Goal: Navigation & Orientation: Find specific page/section

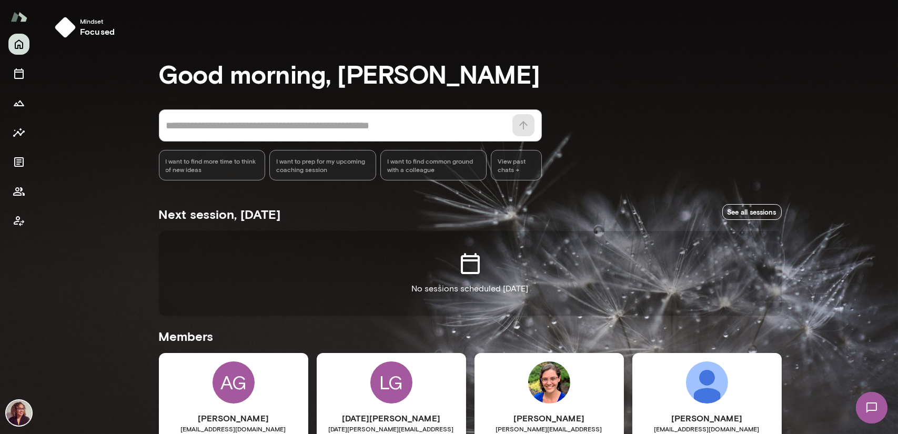
scroll to position [316, 0]
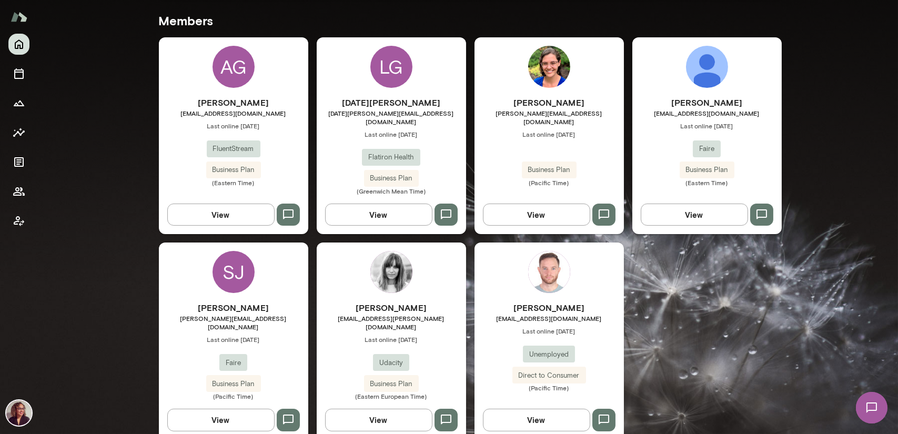
click at [532, 75] on img at bounding box center [549, 67] width 42 height 42
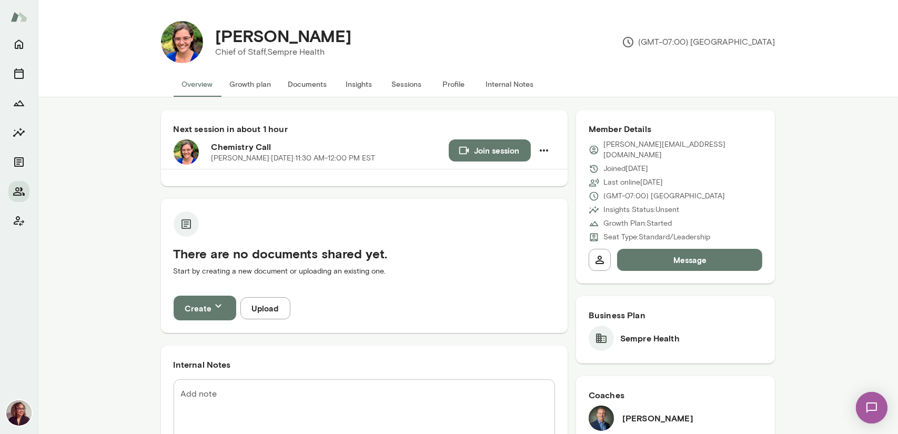
click at [492, 84] on button "Internal Notes" at bounding box center [510, 84] width 65 height 25
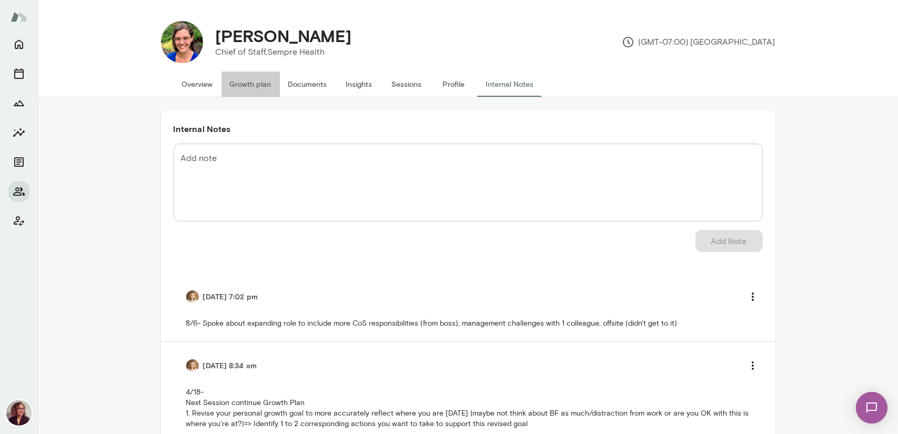
click at [260, 82] on button "Growth plan" at bounding box center [250, 84] width 58 height 25
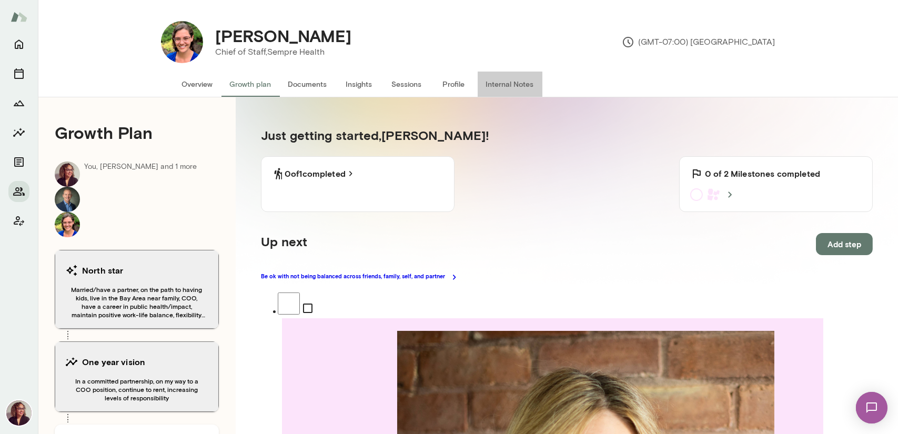
click at [484, 85] on button "Internal Notes" at bounding box center [510, 84] width 65 height 25
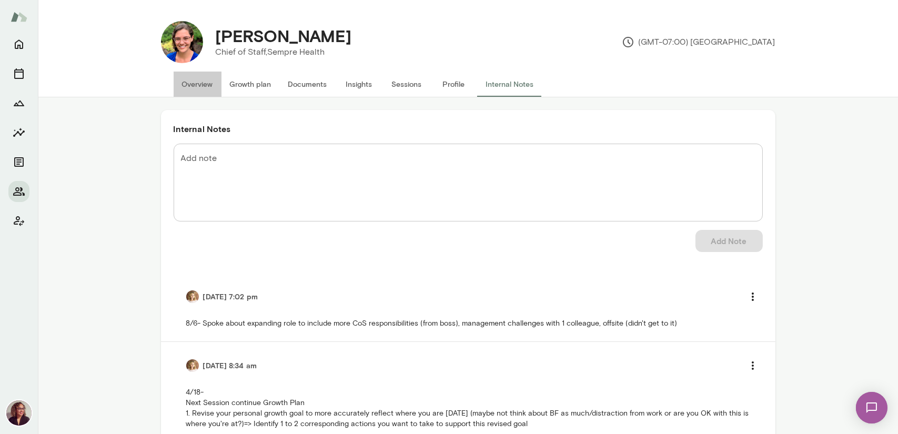
click at [189, 86] on button "Overview" at bounding box center [198, 84] width 48 height 25
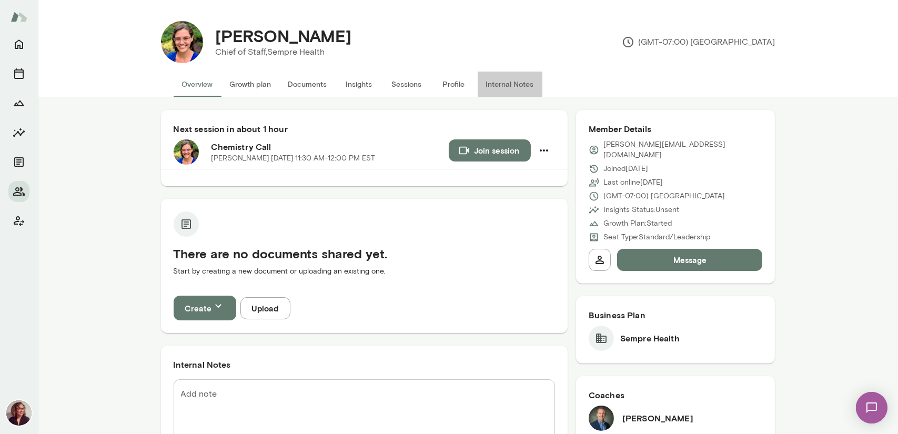
click at [493, 85] on button "Internal Notes" at bounding box center [510, 84] width 65 height 25
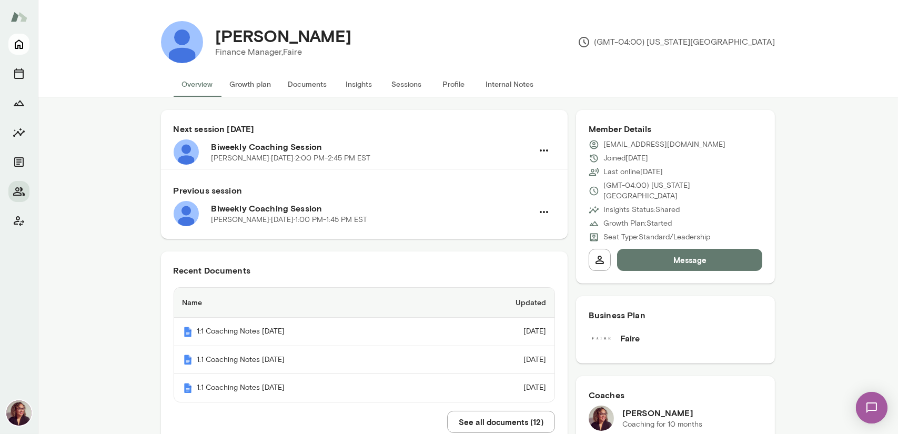
click at [14, 46] on icon "Home" at bounding box center [19, 44] width 13 height 13
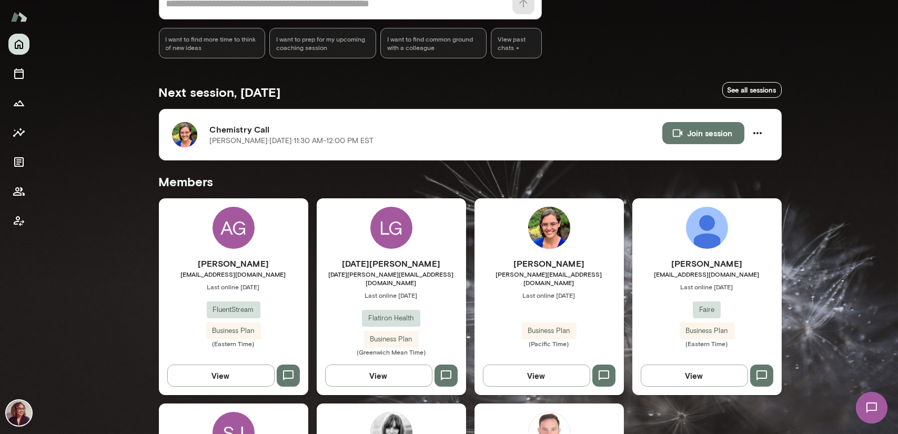
scroll to position [158, 0]
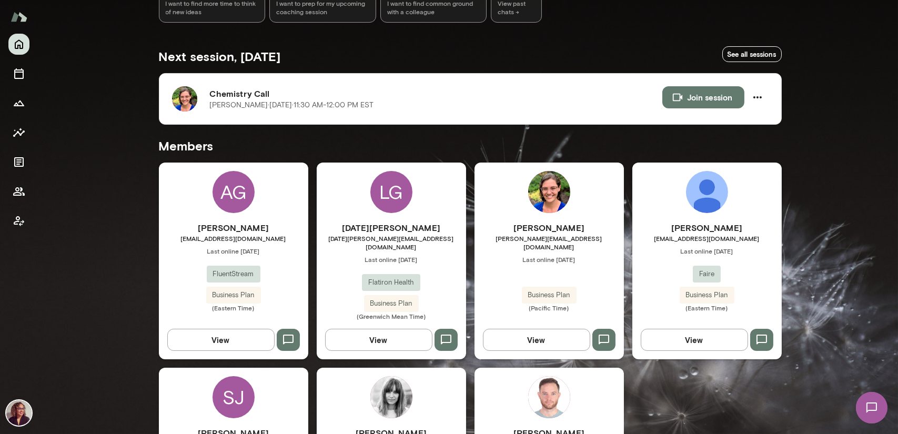
click at [229, 195] on div "AG" at bounding box center [233, 192] width 42 height 42
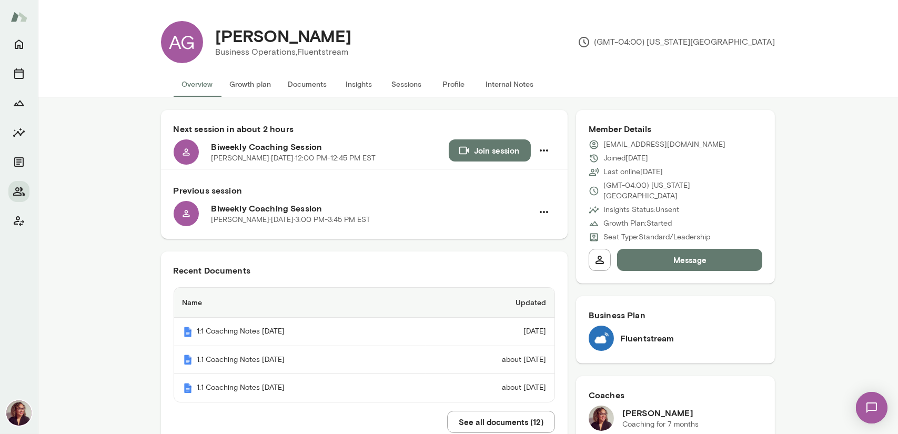
click at [298, 79] on button "Documents" at bounding box center [308, 84] width 56 height 25
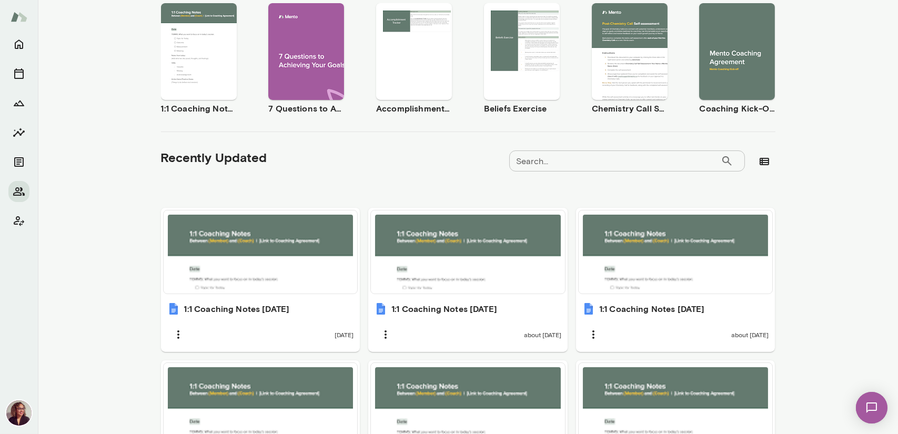
scroll to position [210, 0]
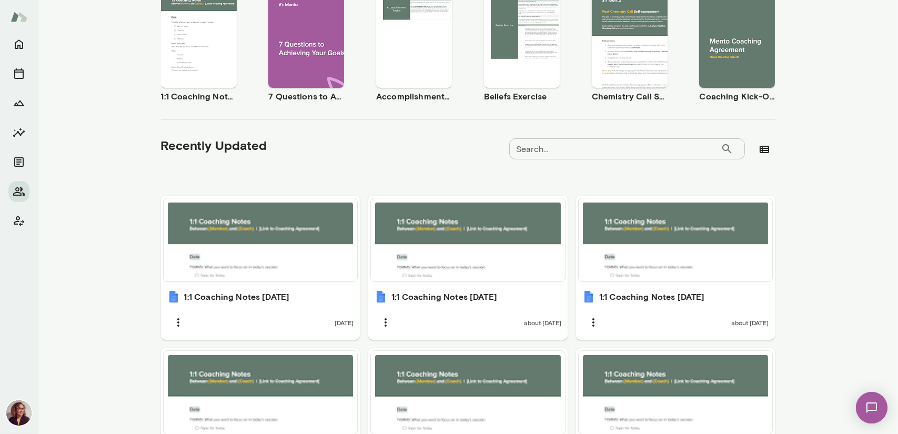
click at [265, 233] on div at bounding box center [261, 239] width 186 height 75
